Goal: Task Accomplishment & Management: Manage account settings

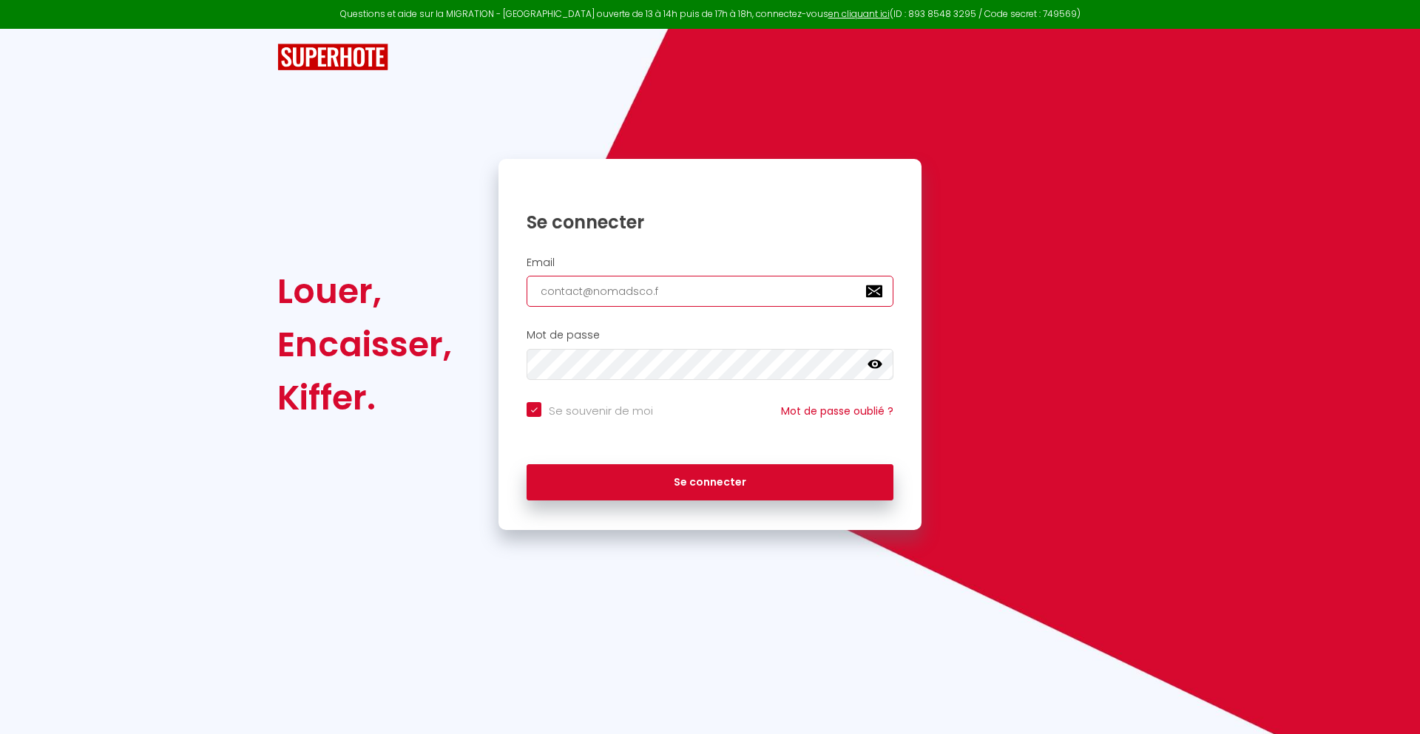
type input "[EMAIL_ADDRESS][DOMAIN_NAME]"
checkbox input "true"
type input "[EMAIL_ADDRESS][DOMAIN_NAME]"
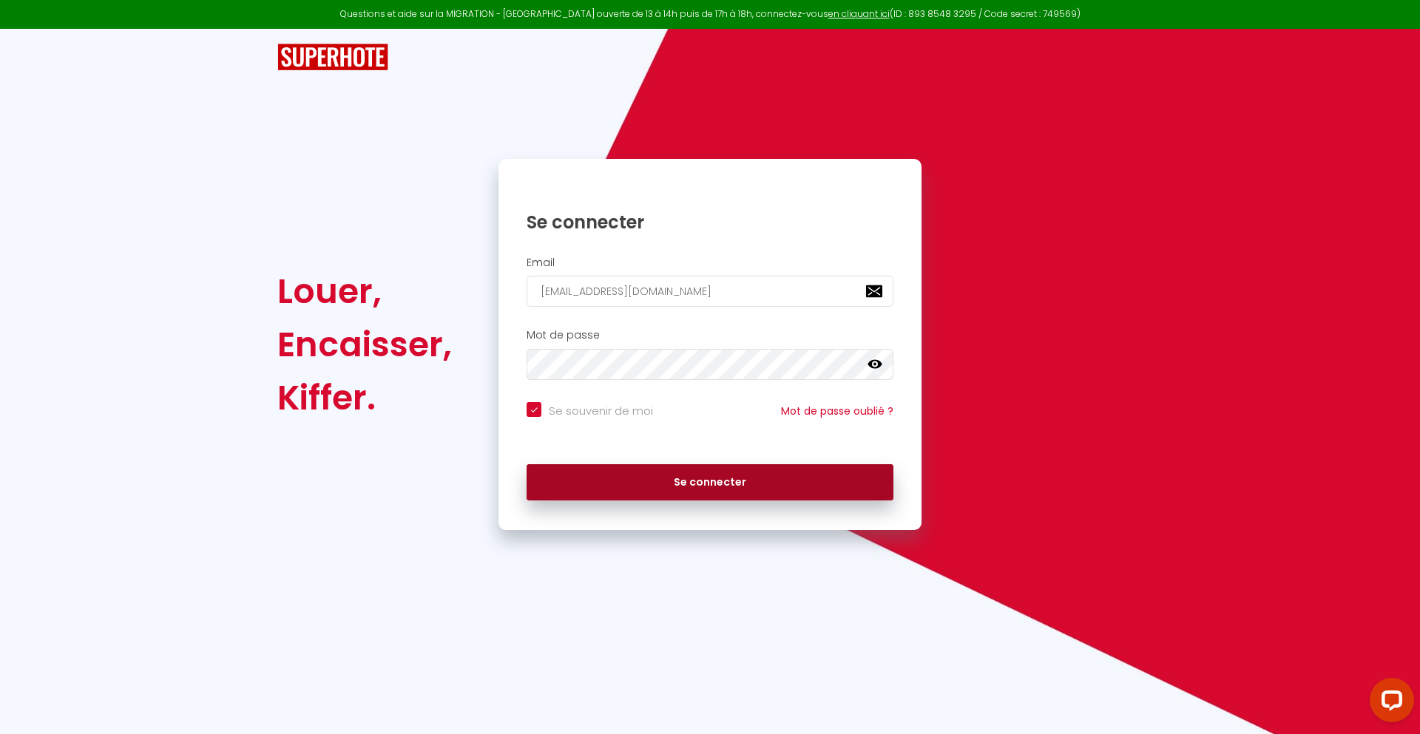
click at [710, 482] on button "Se connecter" at bounding box center [710, 482] width 367 height 37
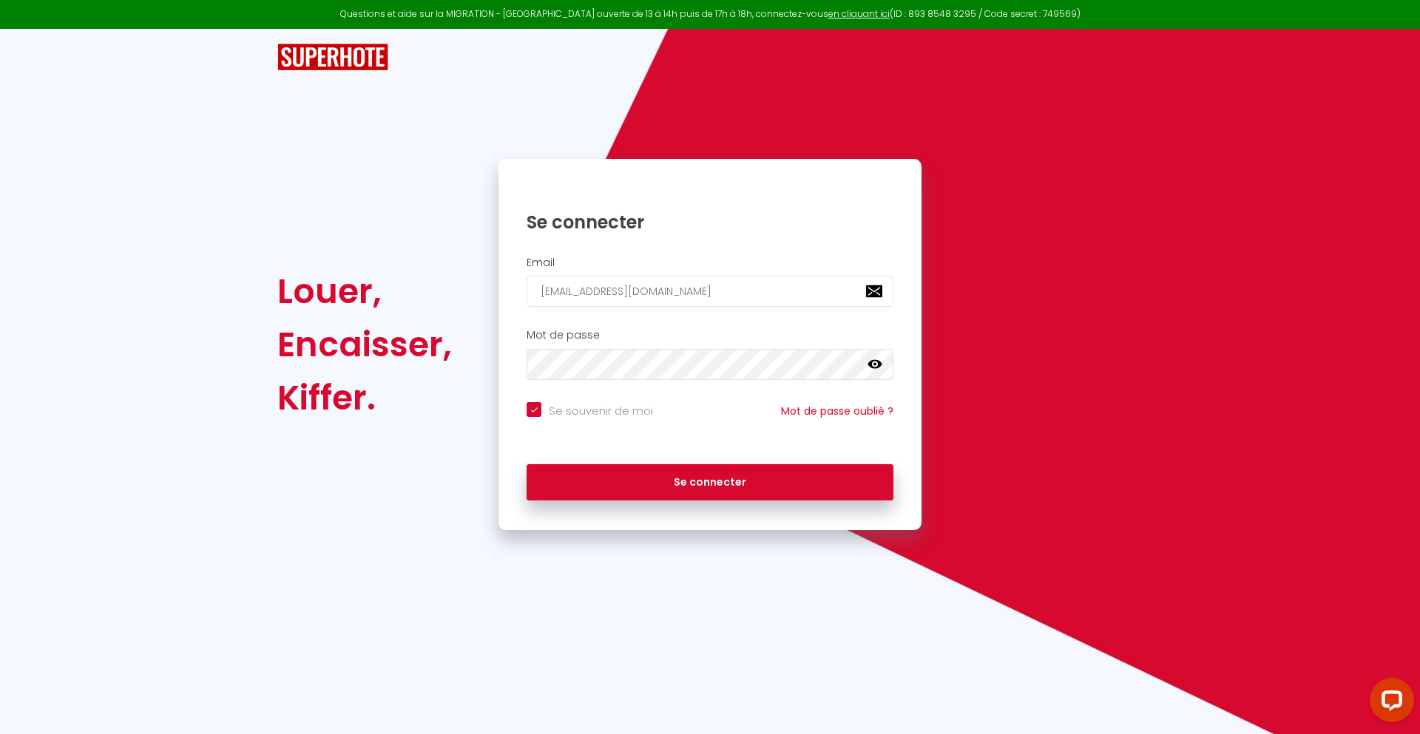
checkbox input "true"
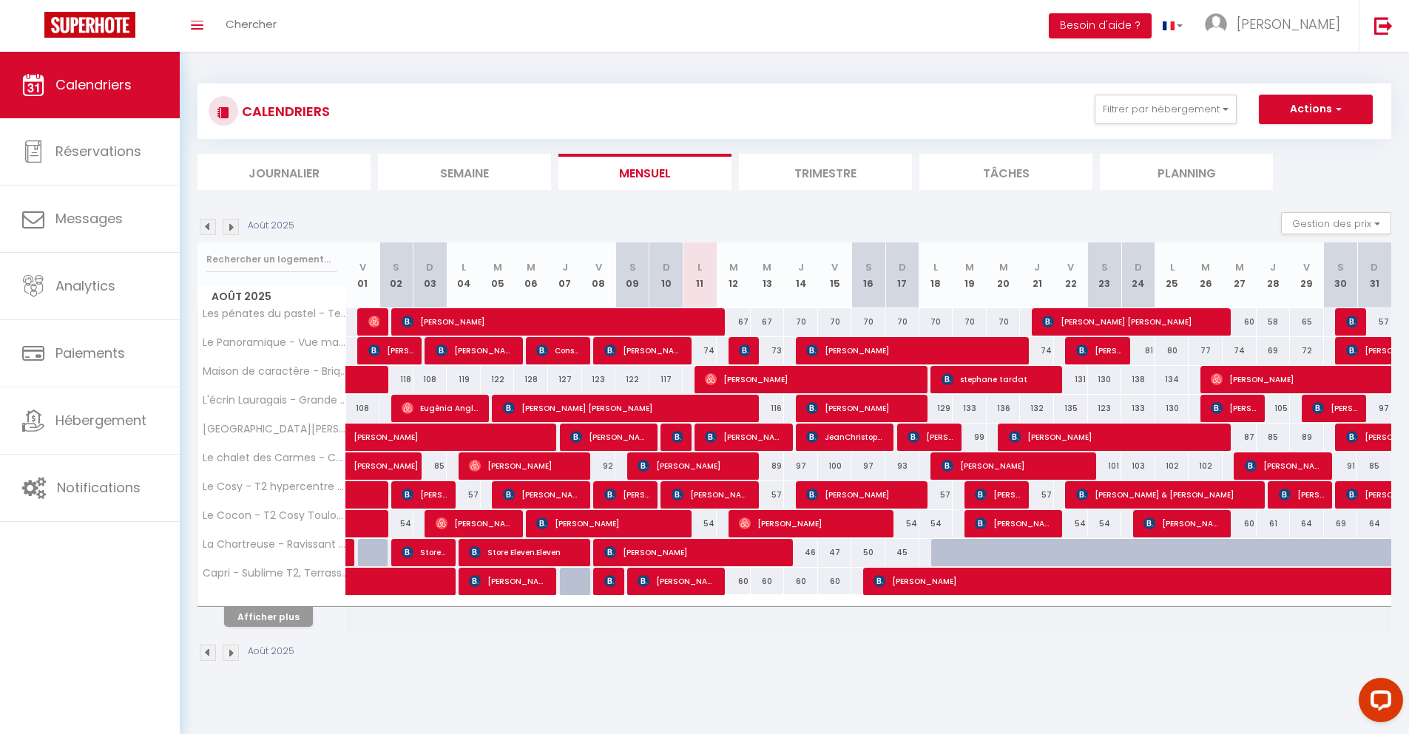
click at [284, 172] on li "Journalier" at bounding box center [283, 172] width 173 height 36
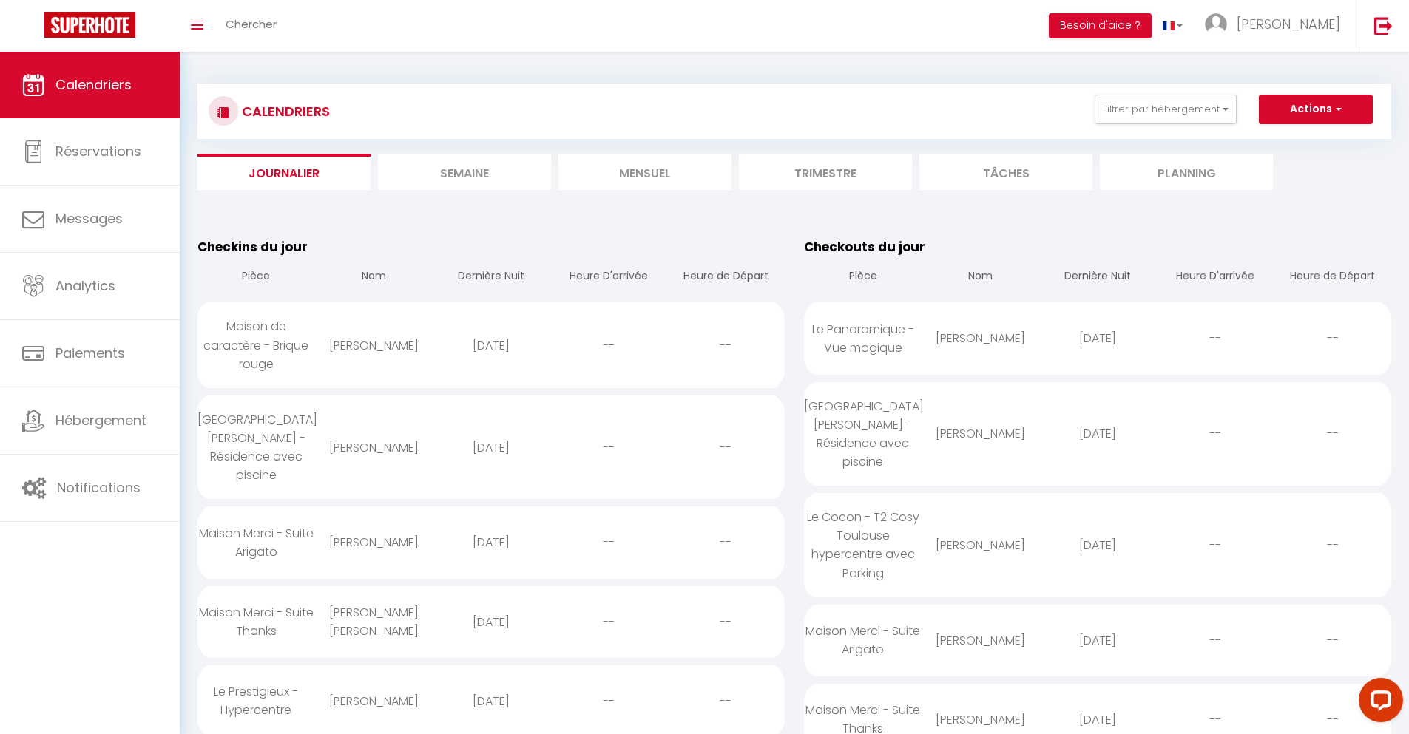
scroll to position [1119, 0]
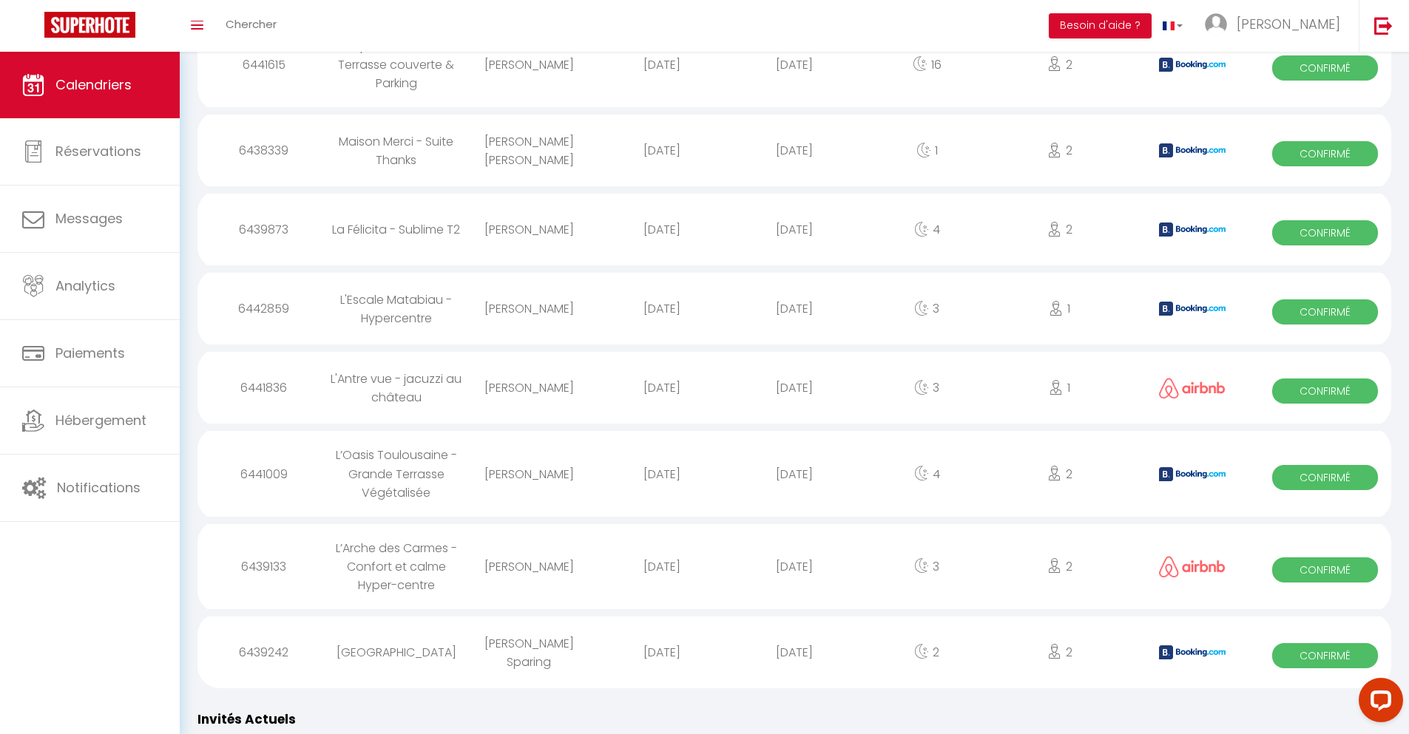
select select "0"
select select "1"
select select
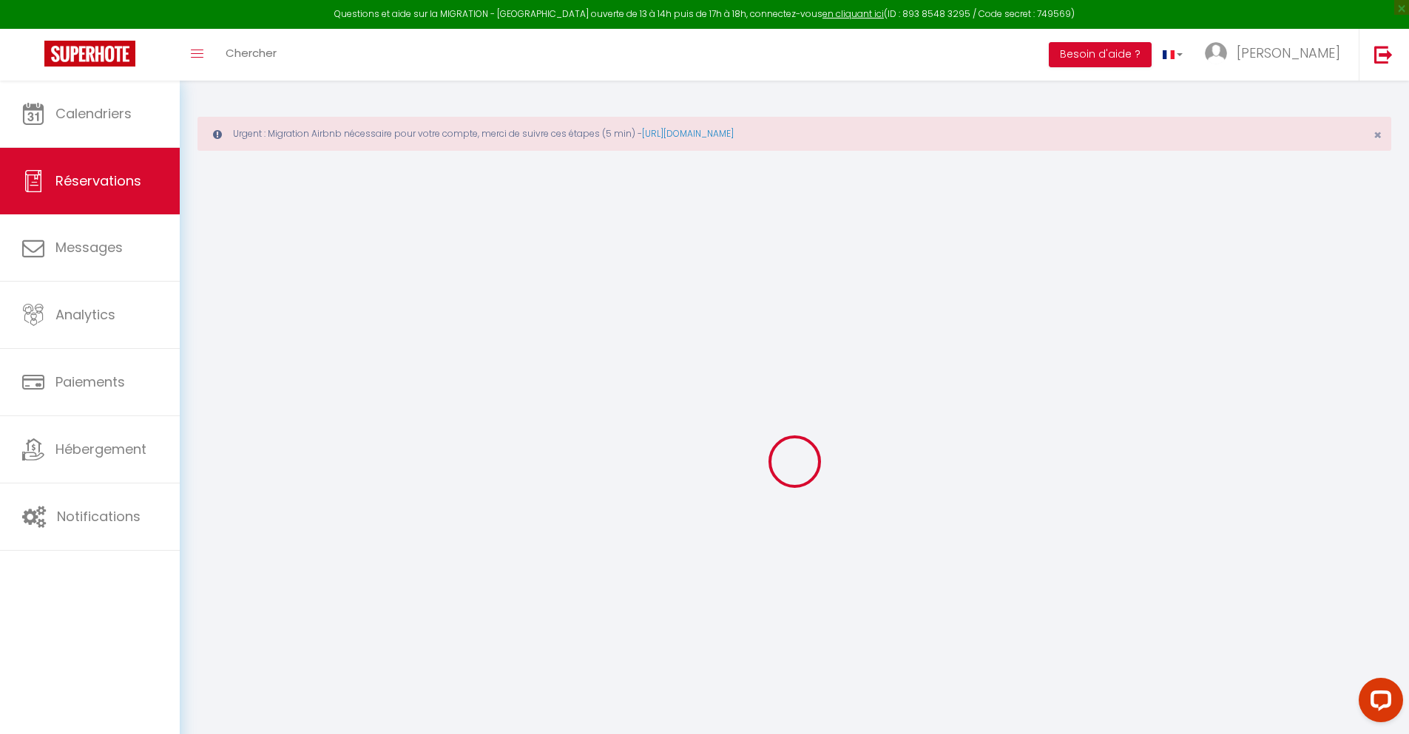
select select
checkbox input "false"
type textarea "** THIS RESERVATION HAS BEEN PRE-PAID ** BOOKING NOTE : Payment charge is EUR 1…"
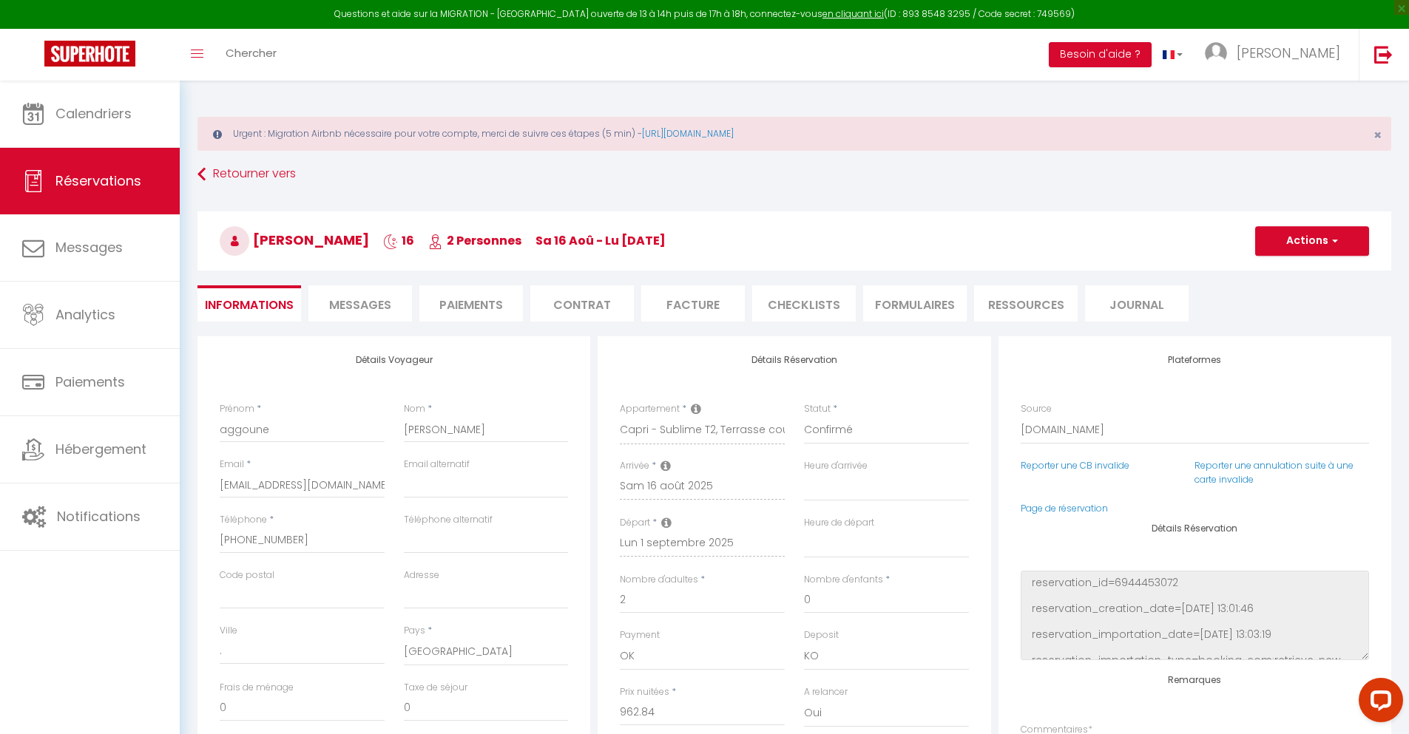
type input "42"
type input "63.02"
select select
checkbox input "false"
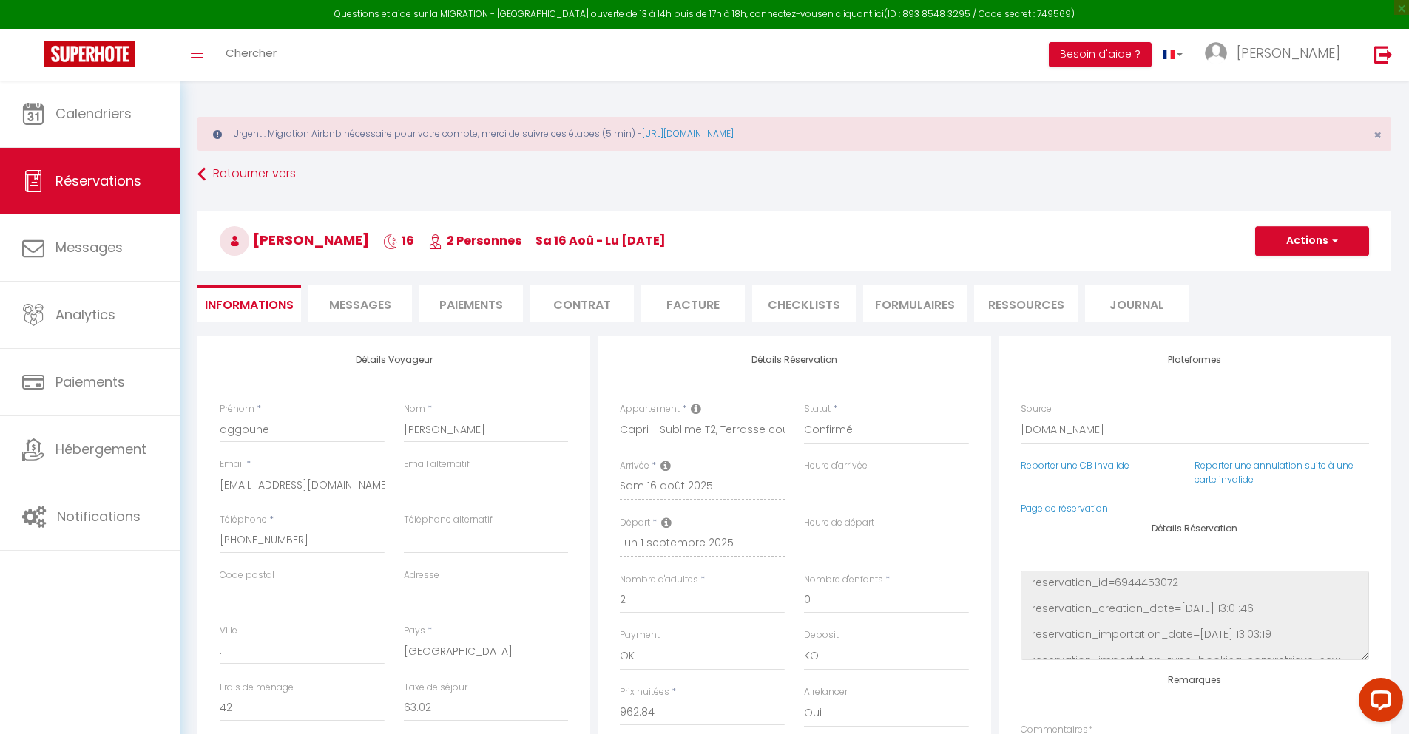
select select
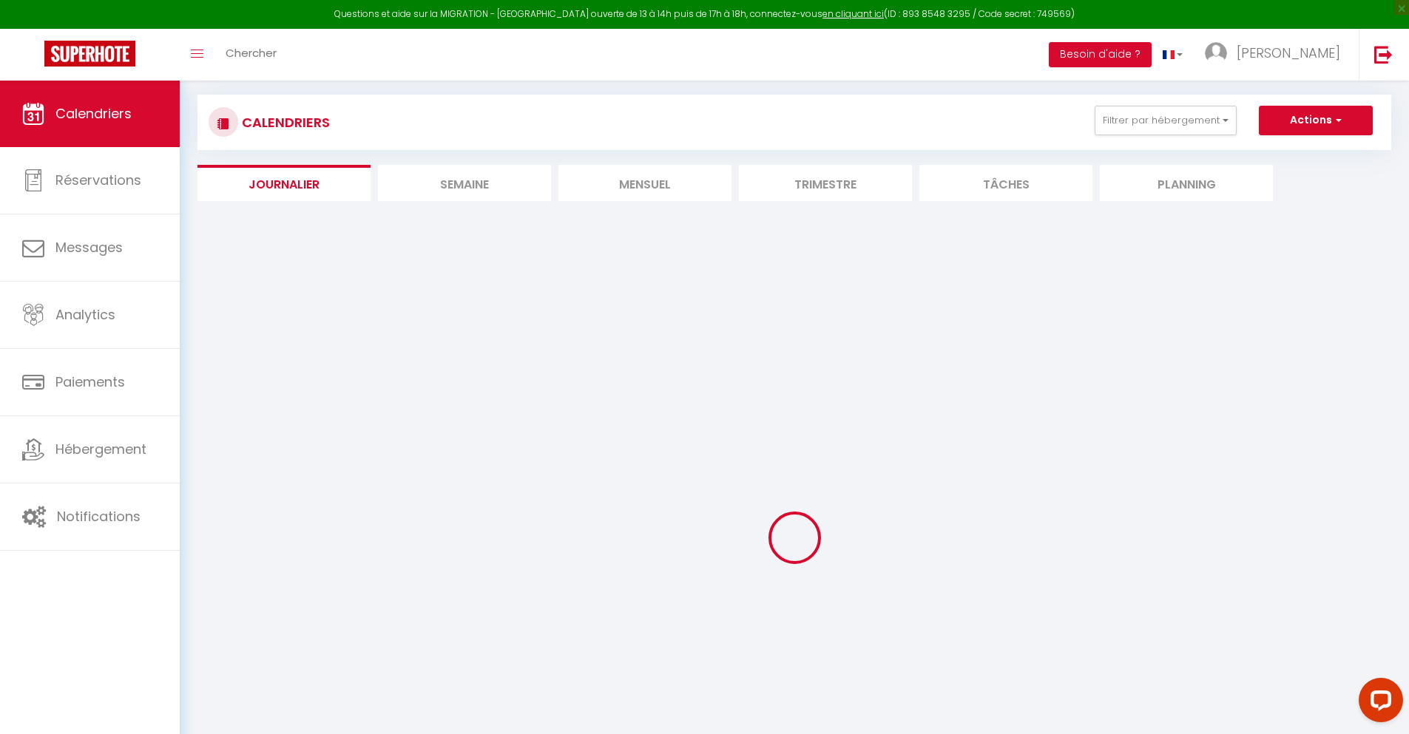
select select
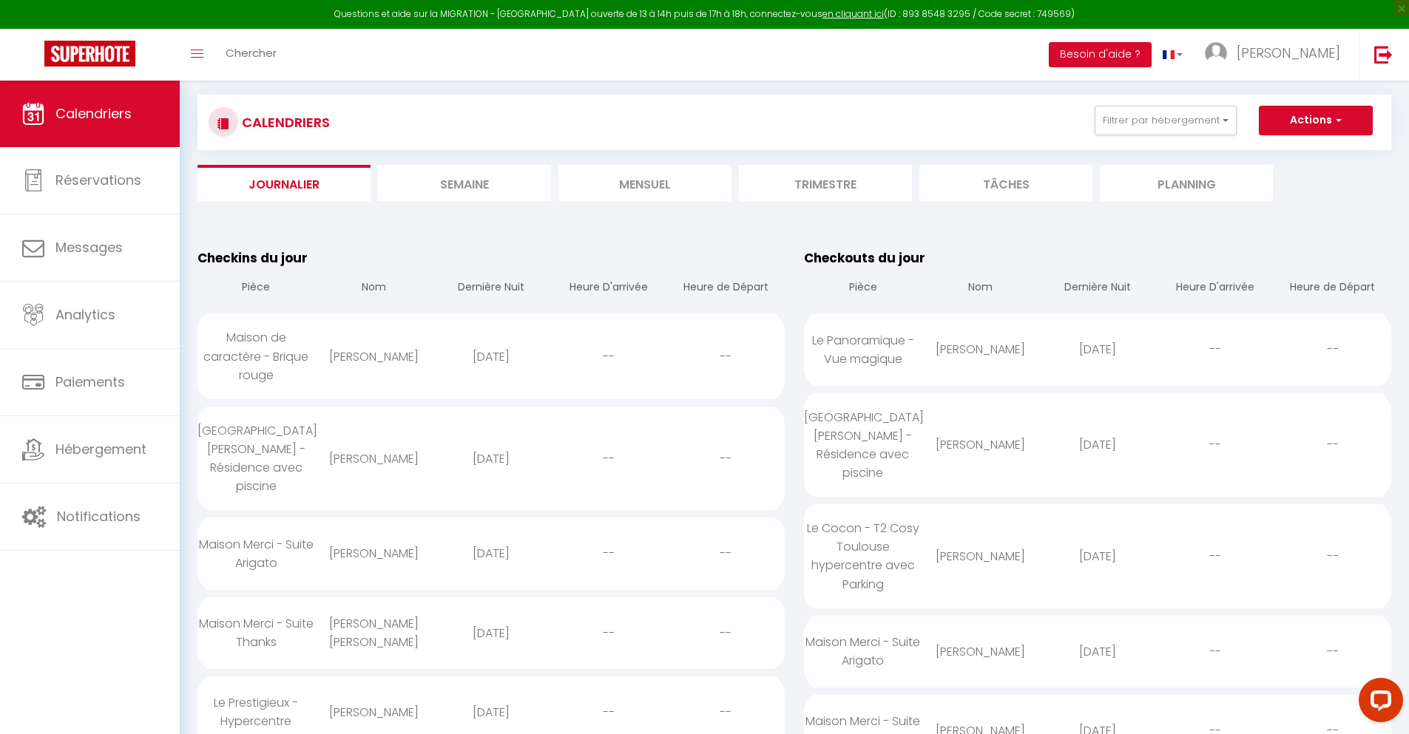
scroll to position [1303, 0]
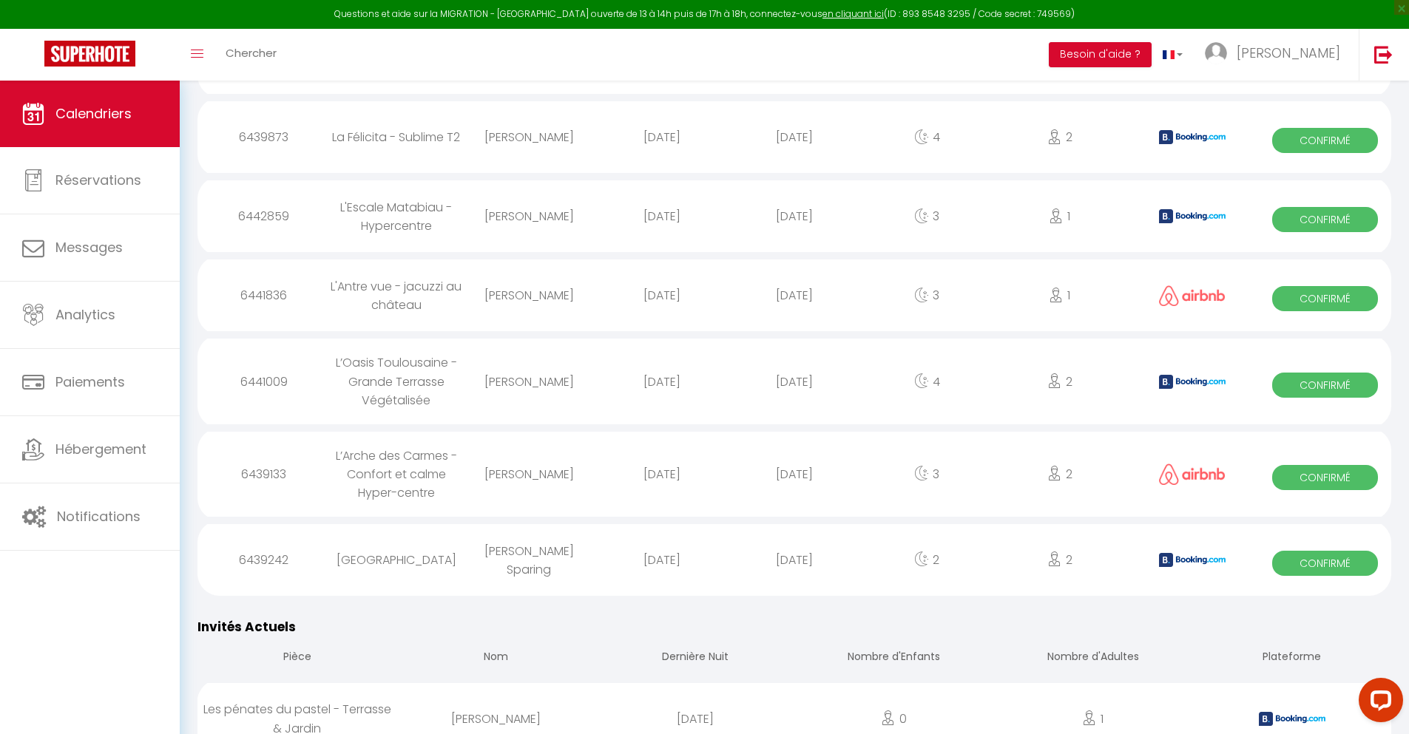
select select "0"
select select "1"
select select
